Goal: Task Accomplishment & Management: Use online tool/utility

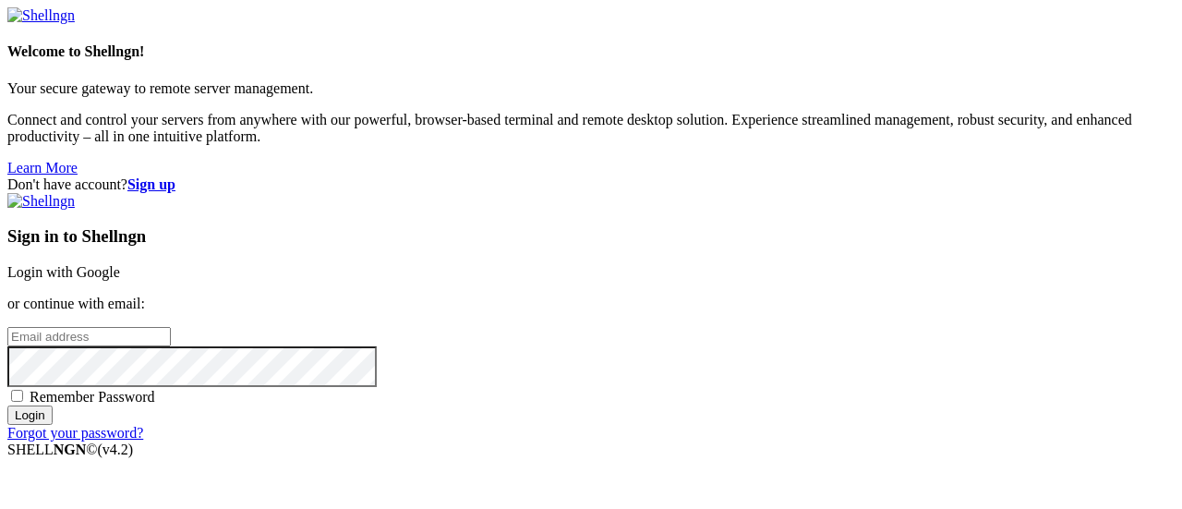
type input "[EMAIL_ADDRESS][DOMAIN_NAME]"
click at [53, 425] on input "Login" at bounding box center [29, 414] width 45 height 19
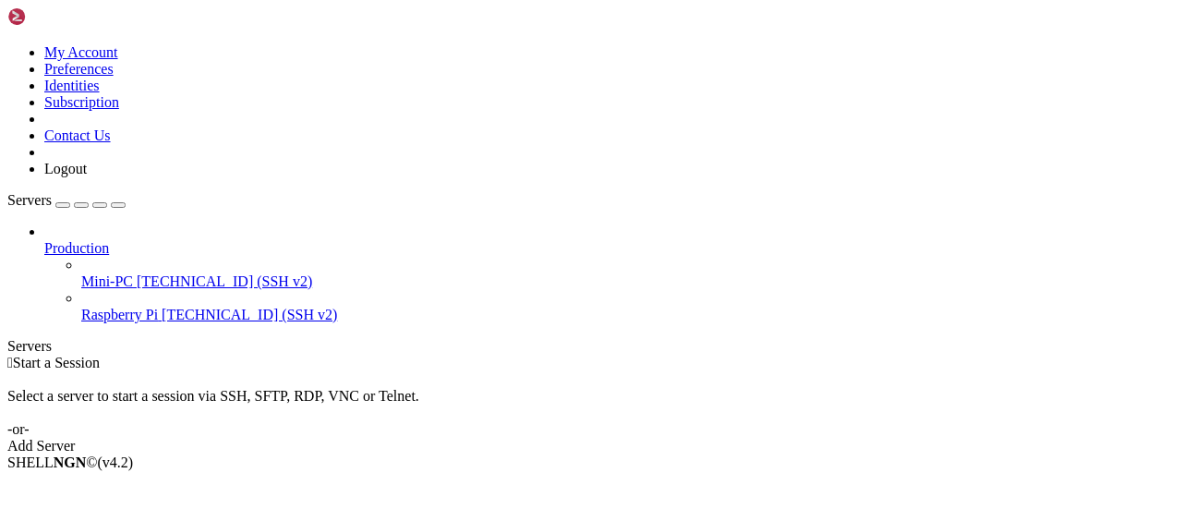
click at [146, 307] on span "Raspberry Pi" at bounding box center [119, 315] width 77 height 16
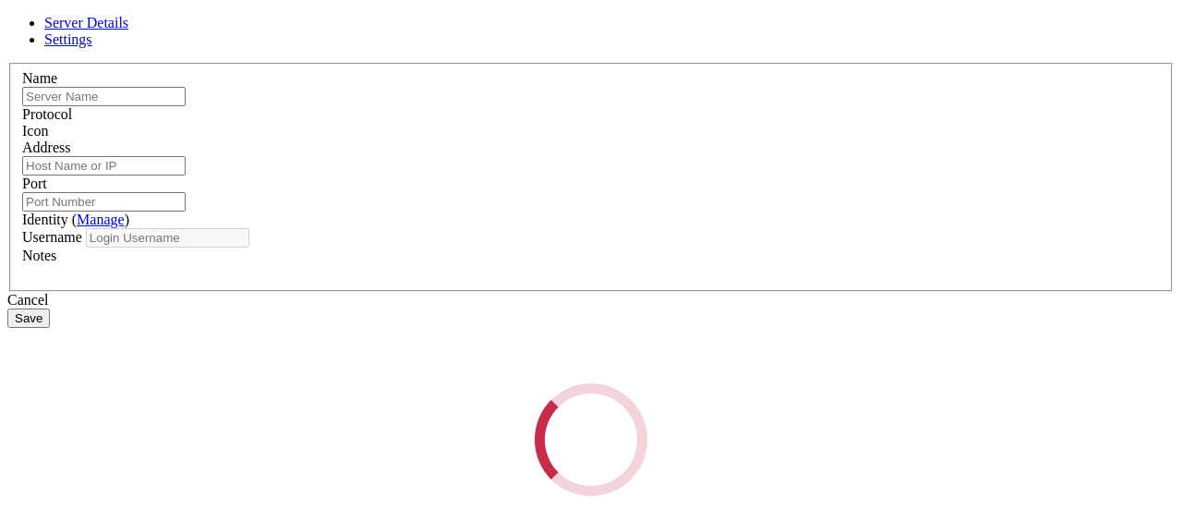
type input "Raspberry Pi"
type input "[TECHNICAL_ID]"
type input "2233"
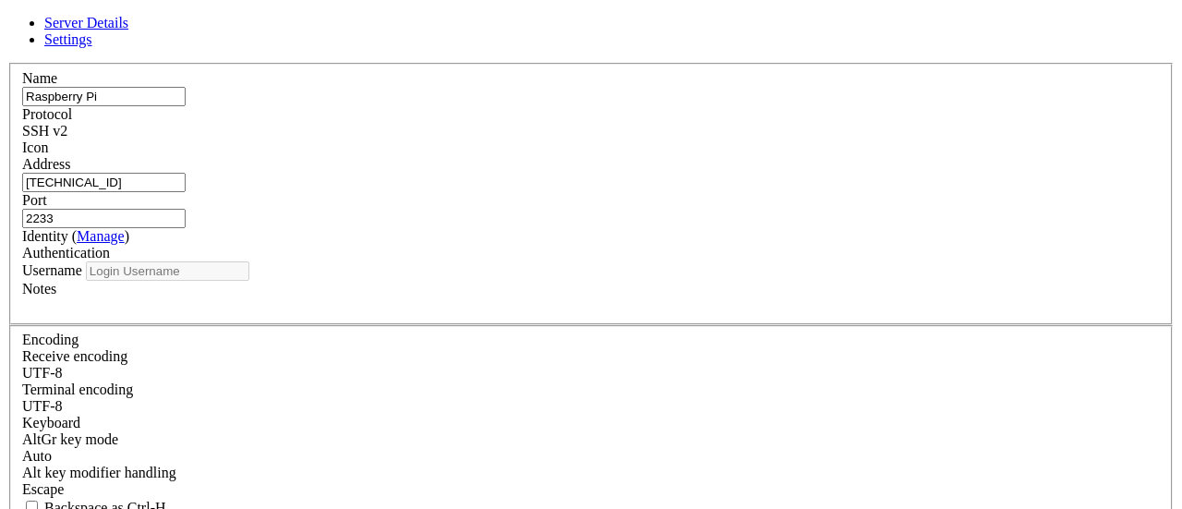
type input "[PERSON_NAME]"
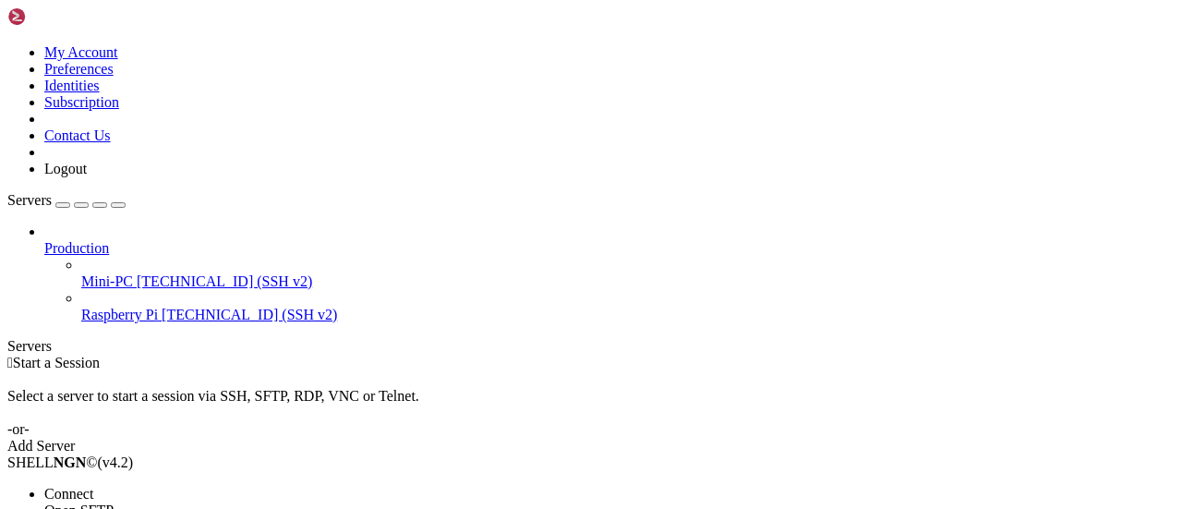
click at [212, 486] on li "Connect" at bounding box center [128, 494] width 168 height 17
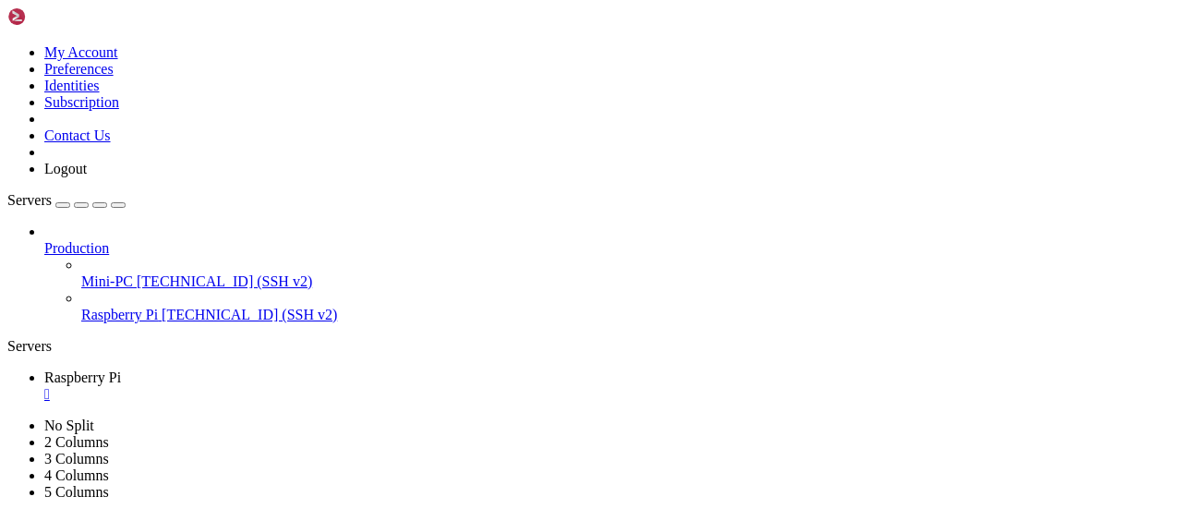
click at [353, 386] on div "" at bounding box center [609, 394] width 1130 height 17
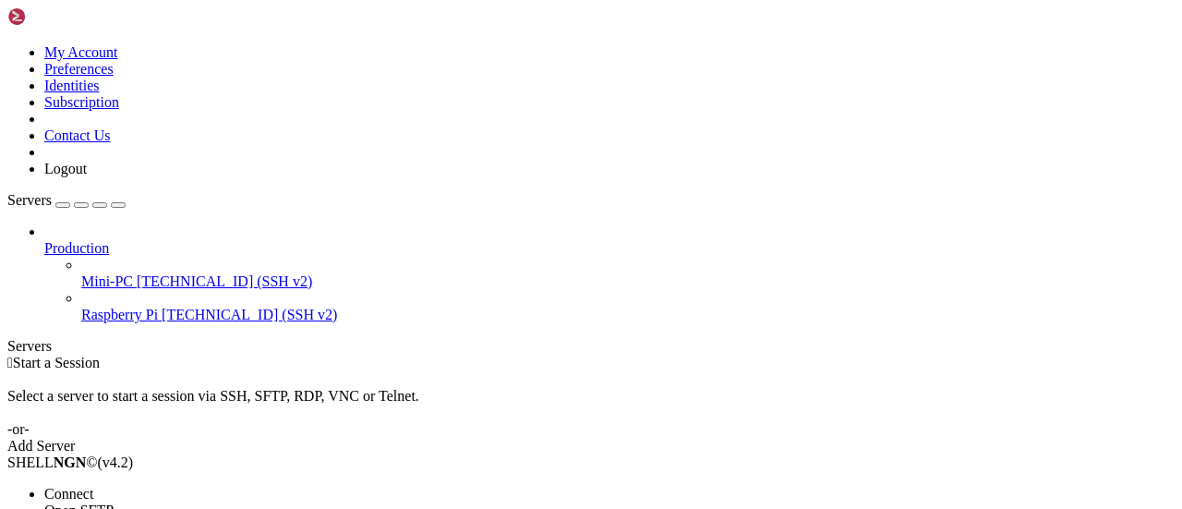
drag, startPoint x: 201, startPoint y: 169, endPoint x: 212, endPoint y: 169, distance: 11.1
click at [201, 486] on li "Connect" at bounding box center [128, 494] width 168 height 17
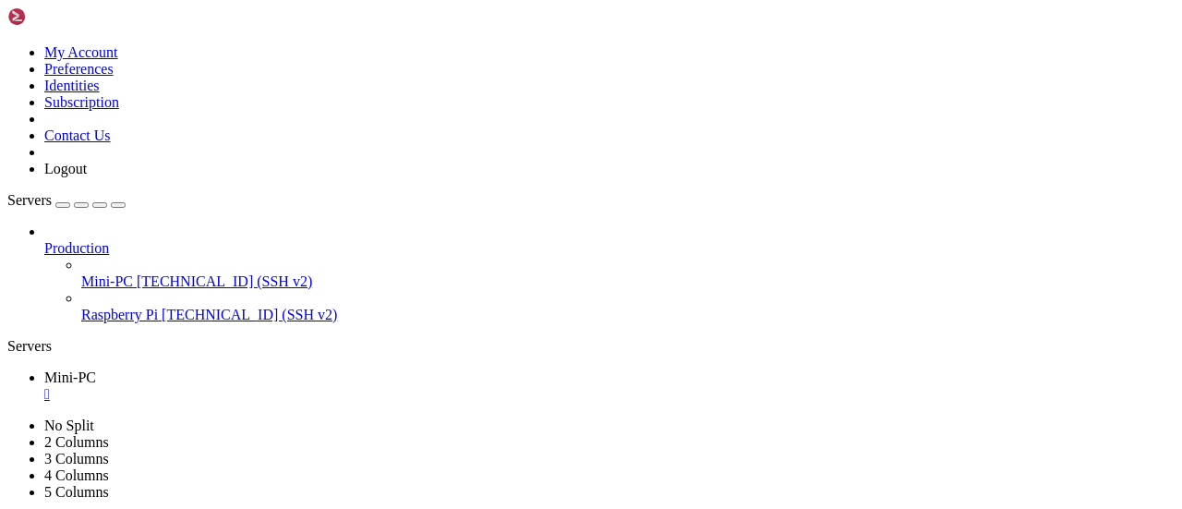
scroll to position [895, 0]
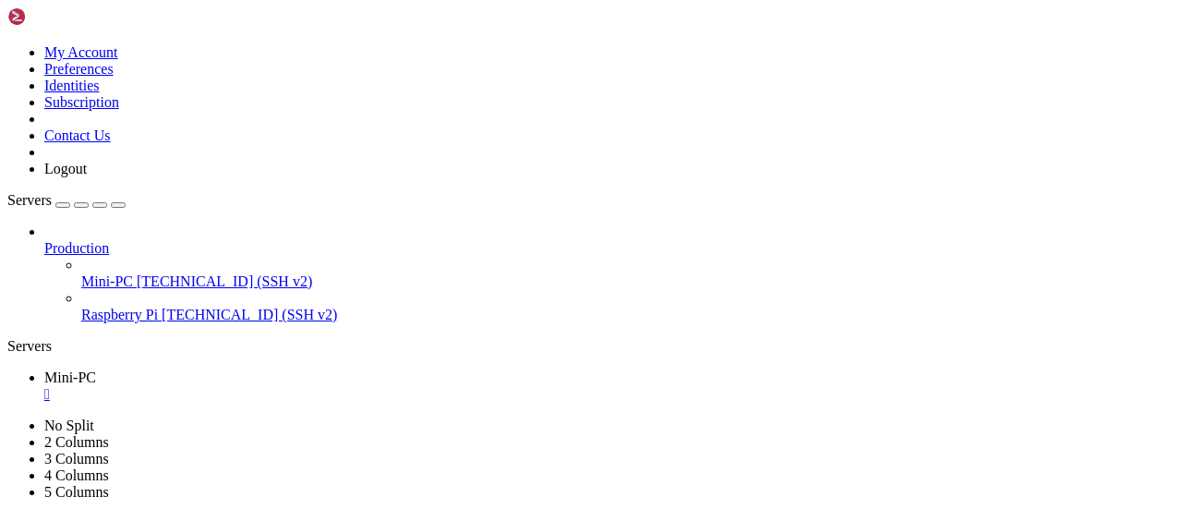
drag, startPoint x: 523, startPoint y: 837, endPoint x: 705, endPoint y: 836, distance: 181.9
copy x-row "registros_[DATE].txt"
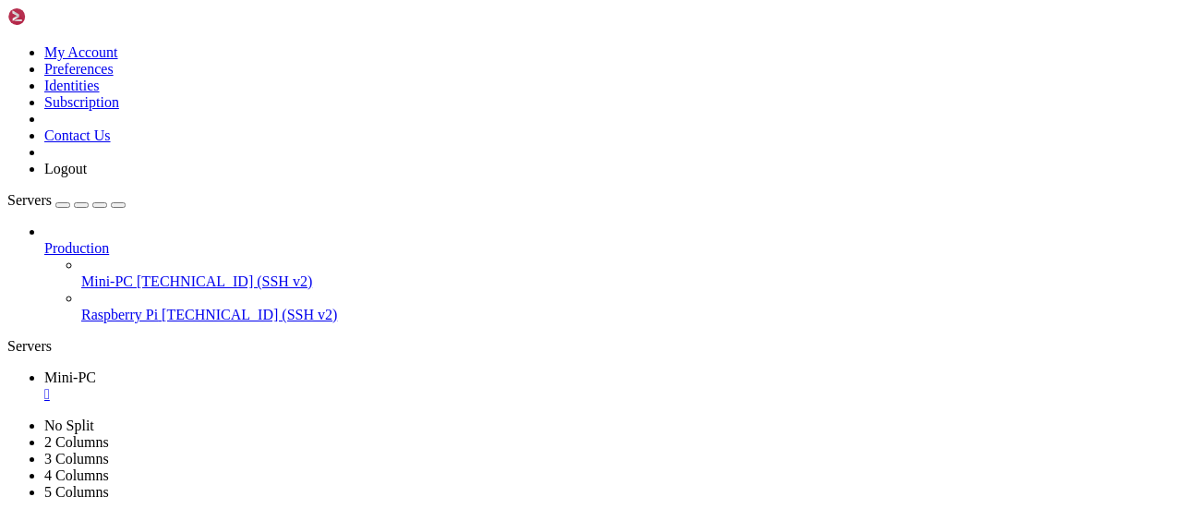
scroll to position [2119, 0]
